Goal: Navigation & Orientation: Find specific page/section

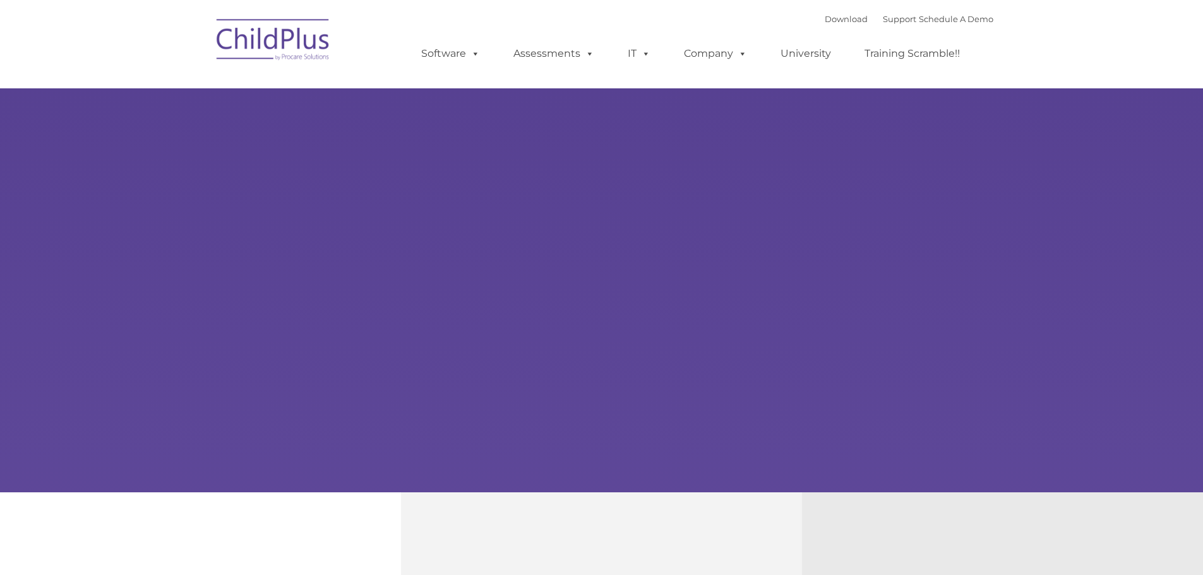
type input ""
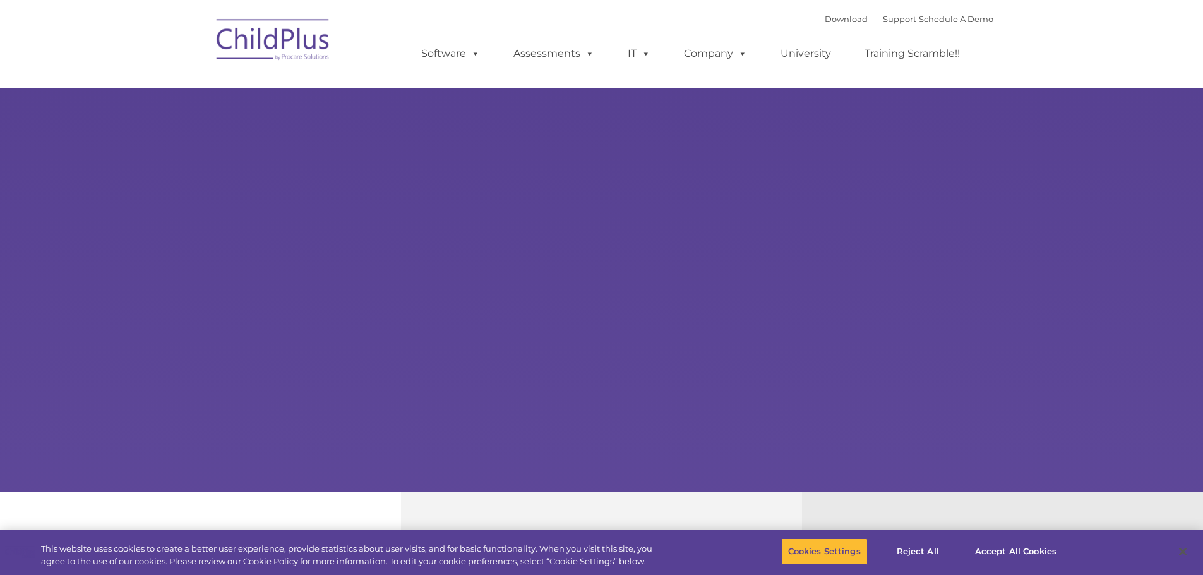
select select "MEDIUM"
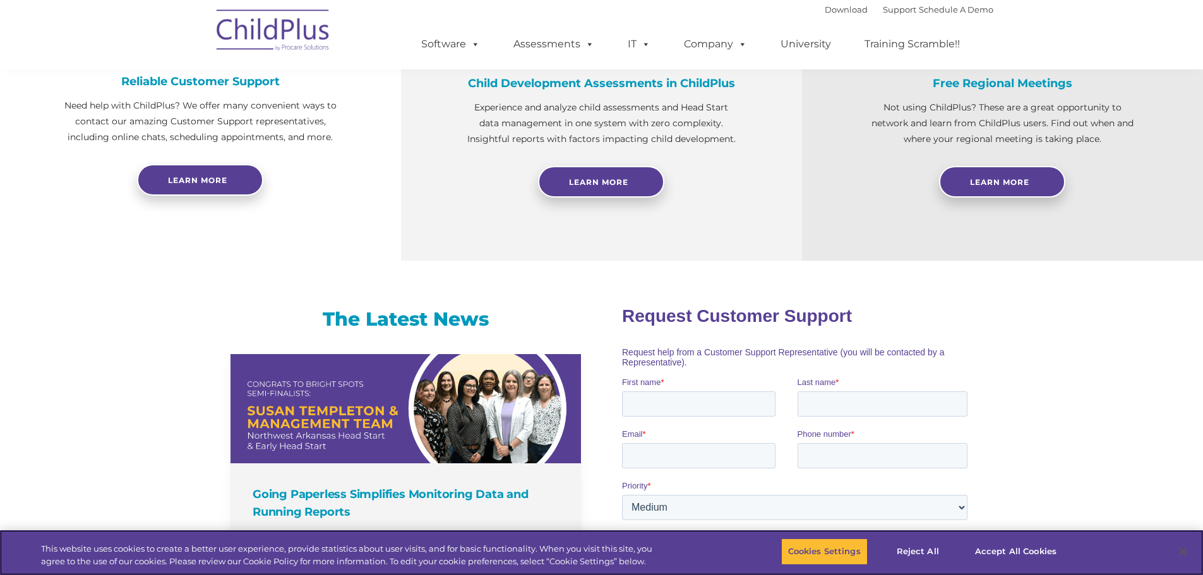
scroll to position [531, 0]
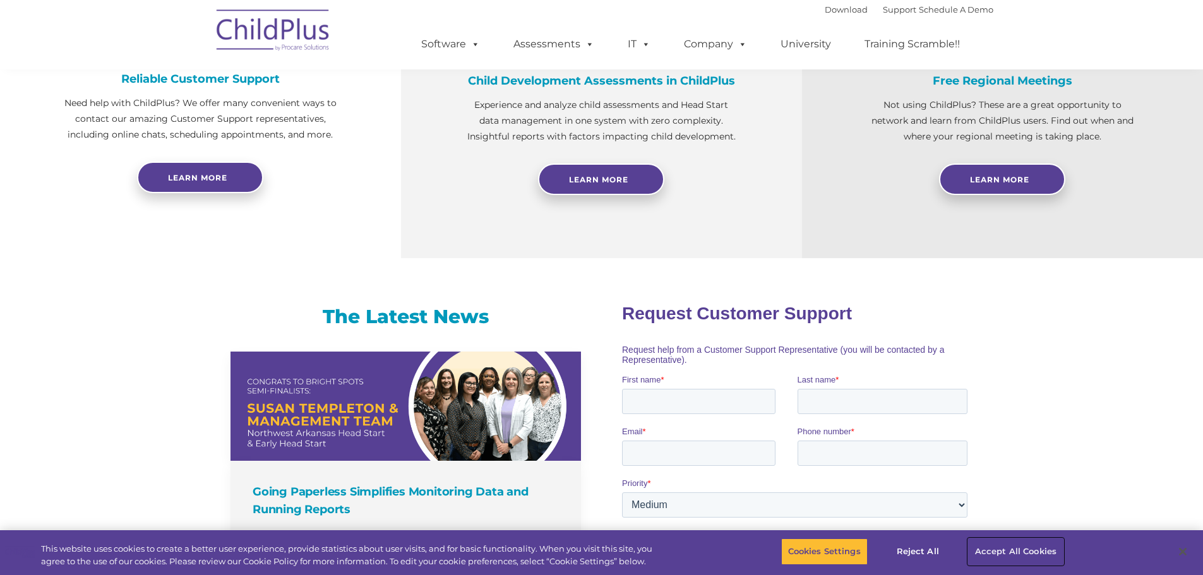
click at [1004, 555] on button "Accept All Cookies" at bounding box center [1015, 552] width 95 height 27
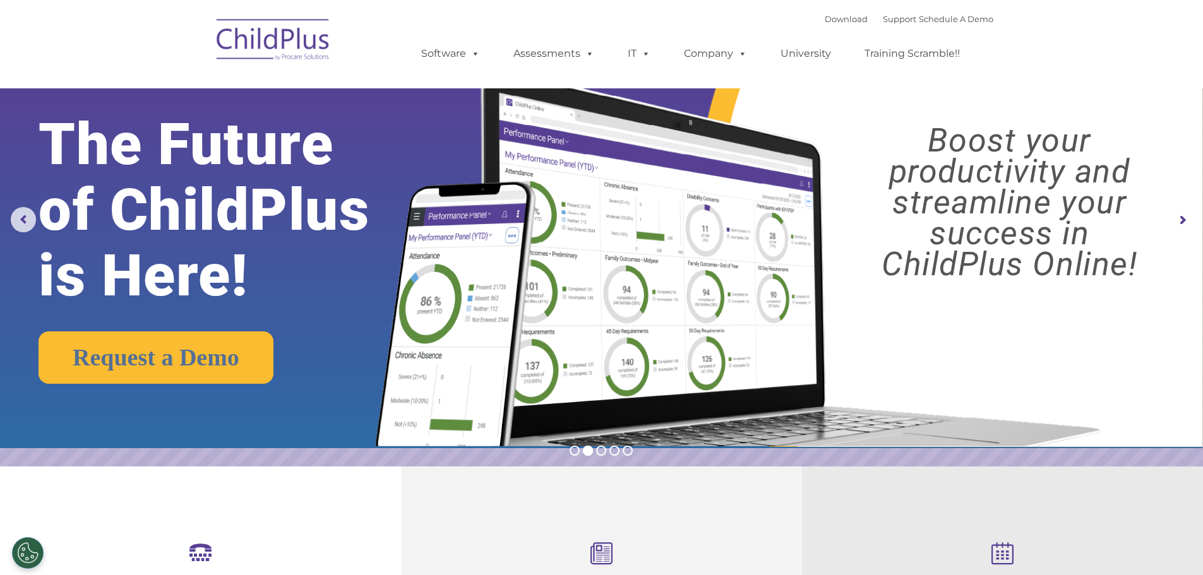
scroll to position [0, 0]
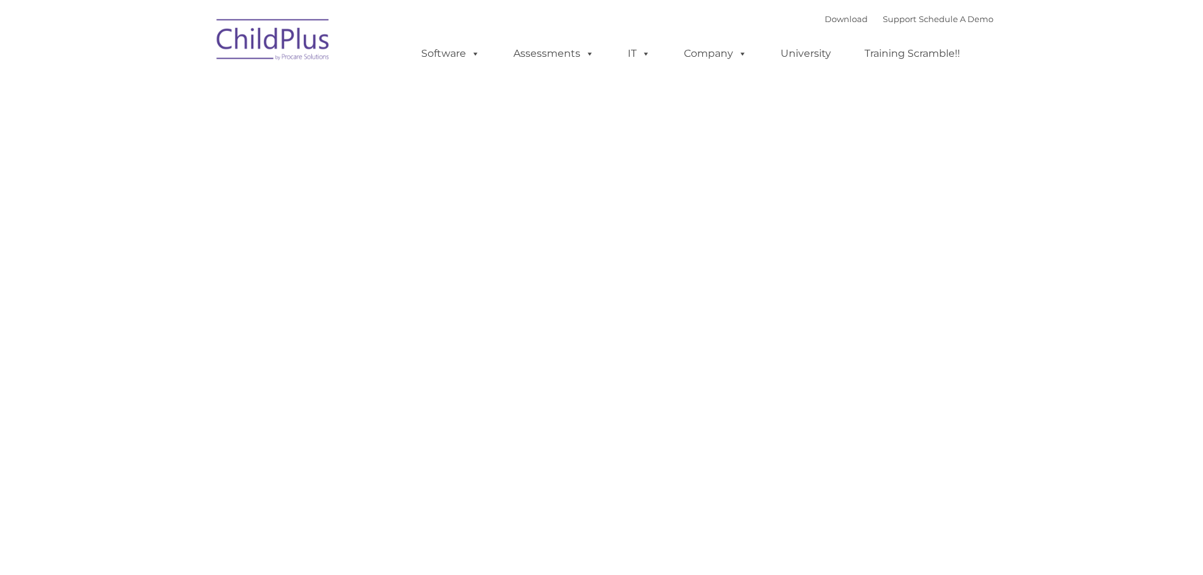
type input ""
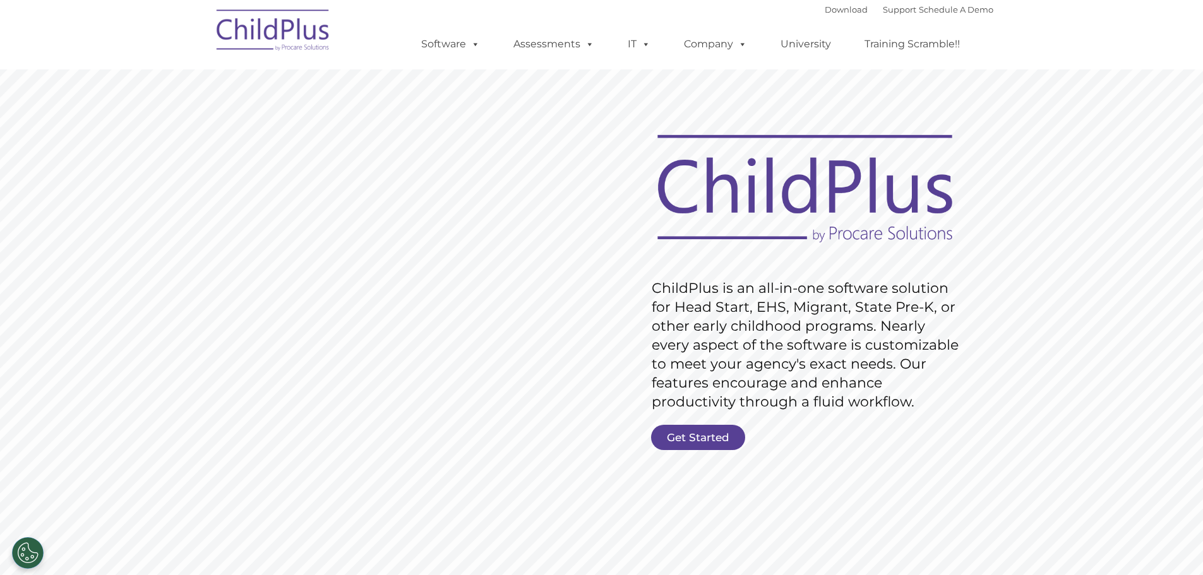
click at [296, 37] on img at bounding box center [273, 32] width 126 height 63
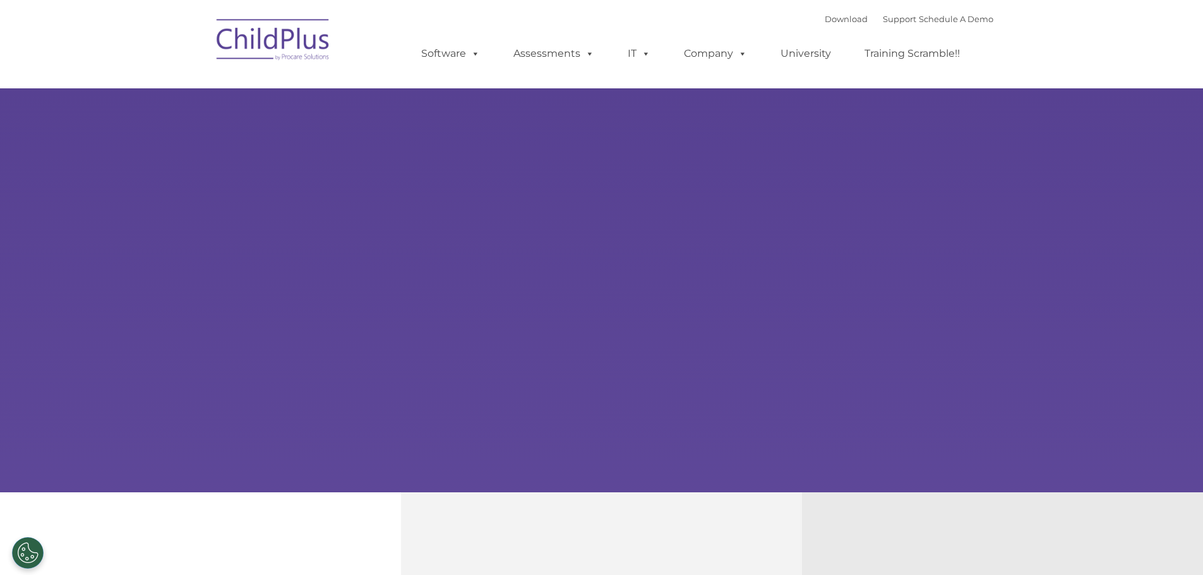
type input ""
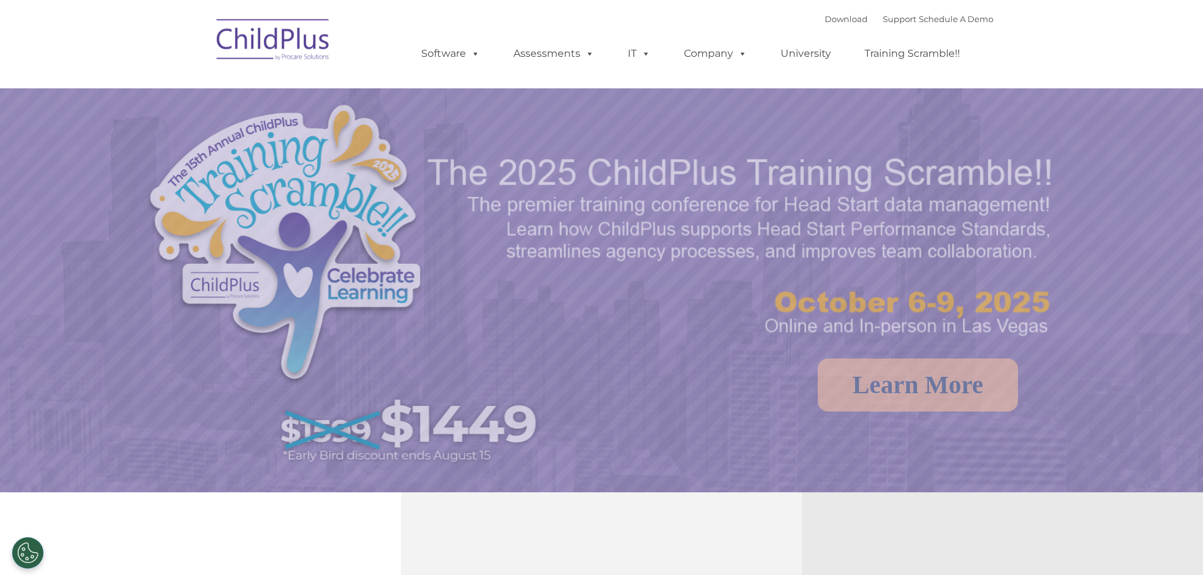
select select "MEDIUM"
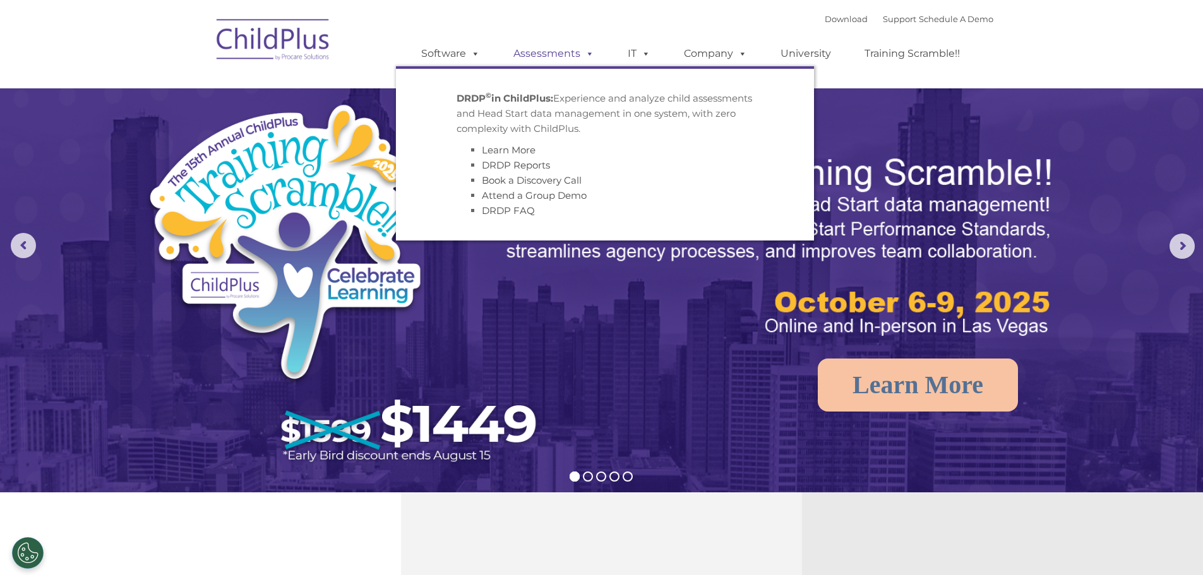
click at [580, 54] on span at bounding box center [587, 53] width 14 height 12
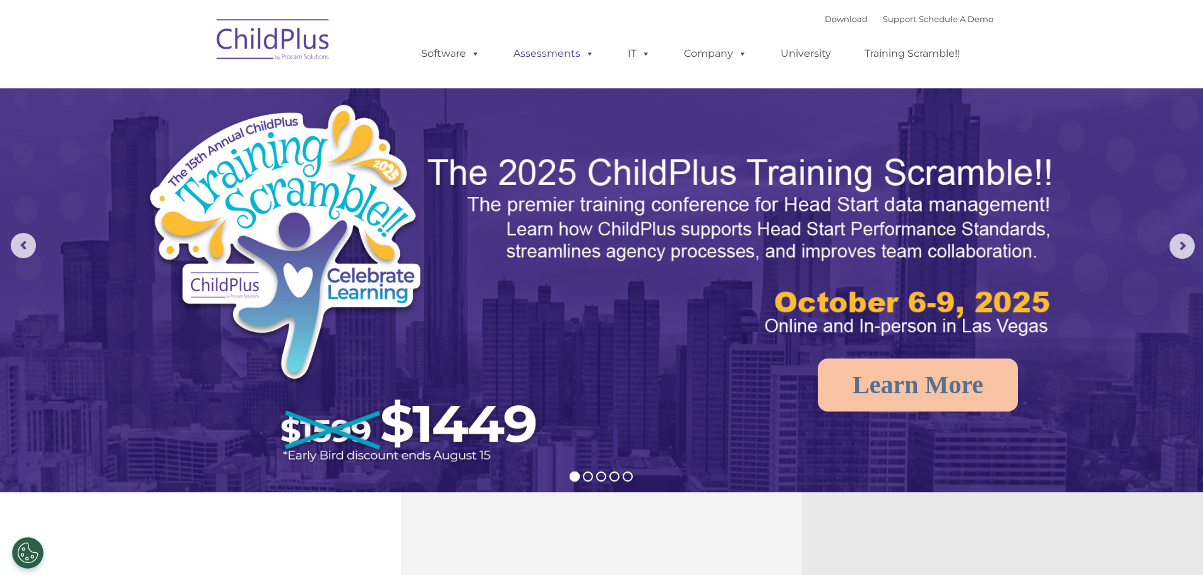
click at [584, 54] on span at bounding box center [587, 53] width 14 height 12
click at [1019, 51] on nav "Download Support | Schedule A Demo  MENU MENU Software ChildPlus: The original…" at bounding box center [601, 44] width 1203 height 88
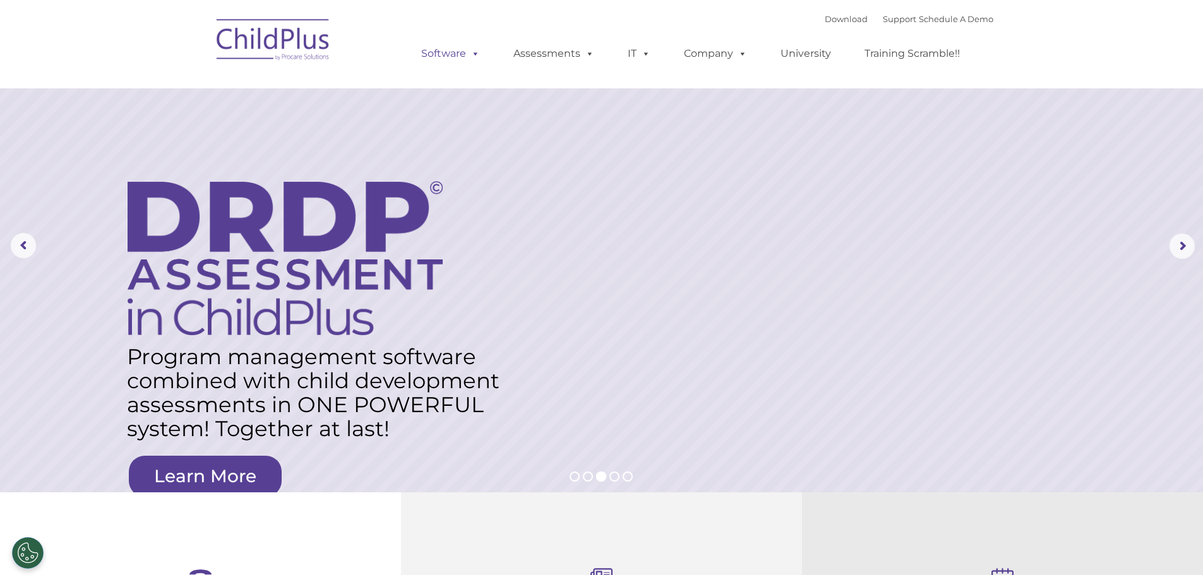
click at [475, 55] on span at bounding box center [473, 53] width 14 height 12
